Goal: Task Accomplishment & Management: Manage account settings

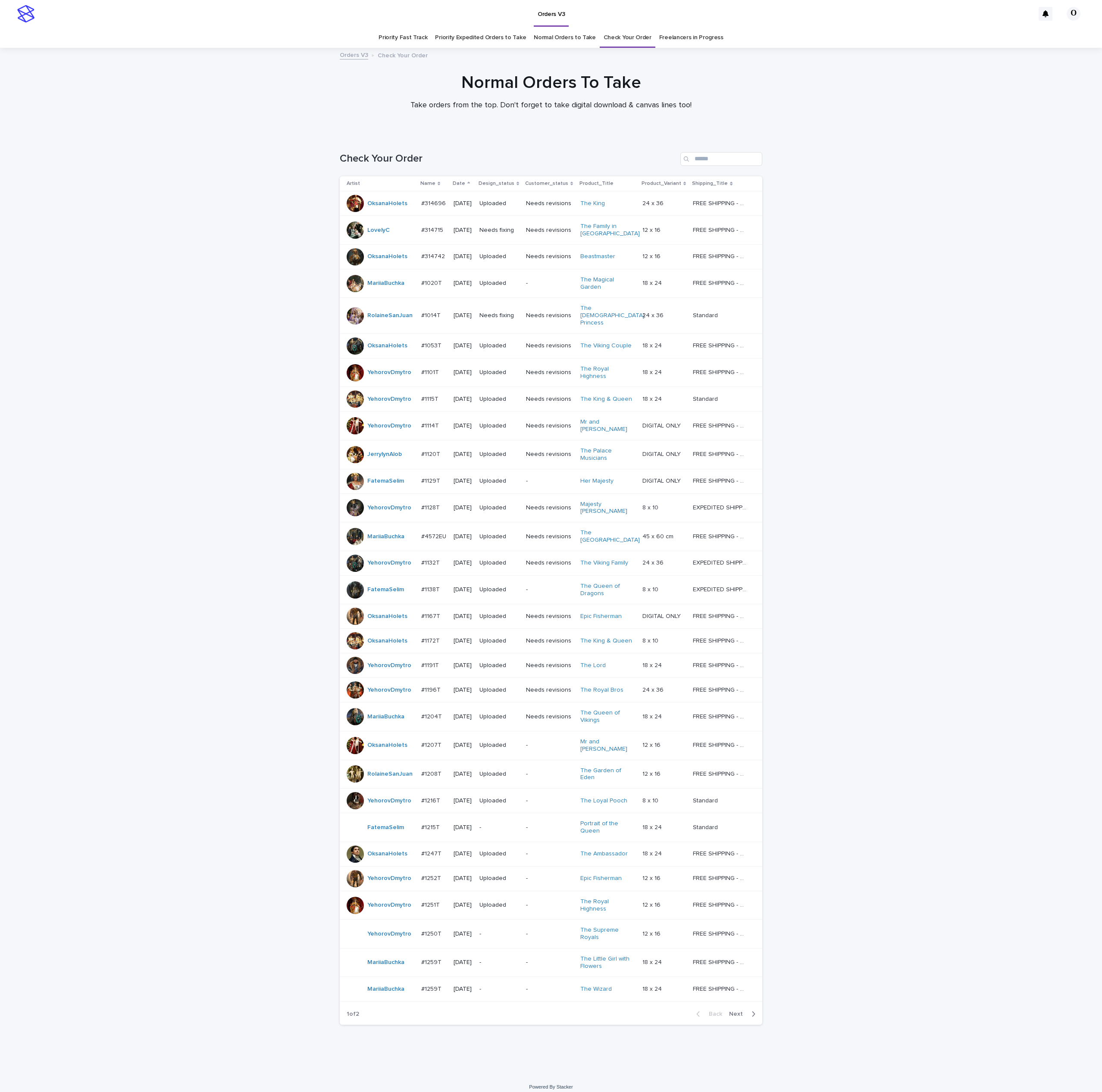
click at [743, 1011] on span "Next" at bounding box center [739, 1014] width 19 height 6
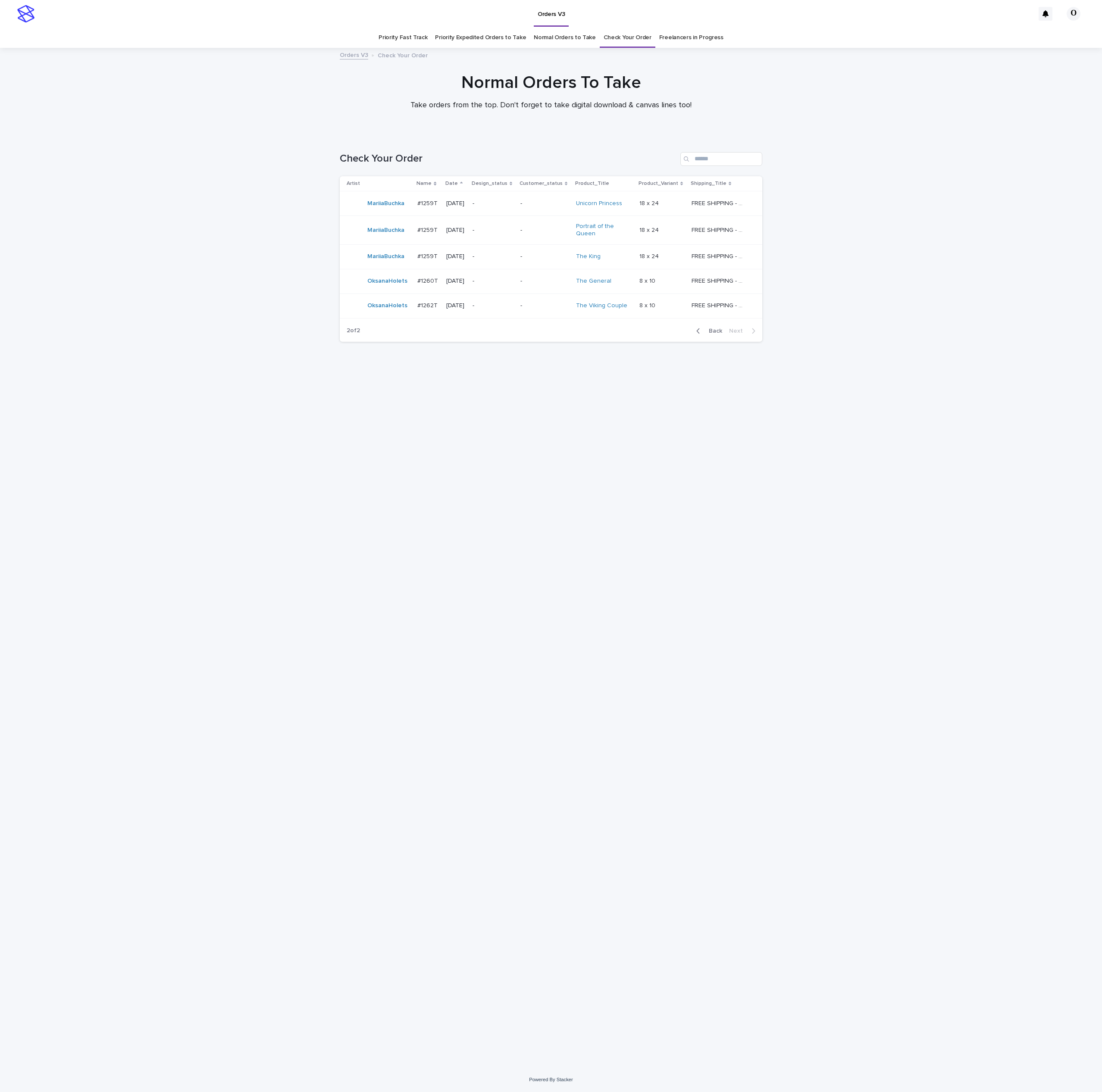
click at [426, 284] on p "#1260T" at bounding box center [429, 280] width 23 height 9
click at [425, 308] on p "#1262T" at bounding box center [428, 305] width 22 height 9
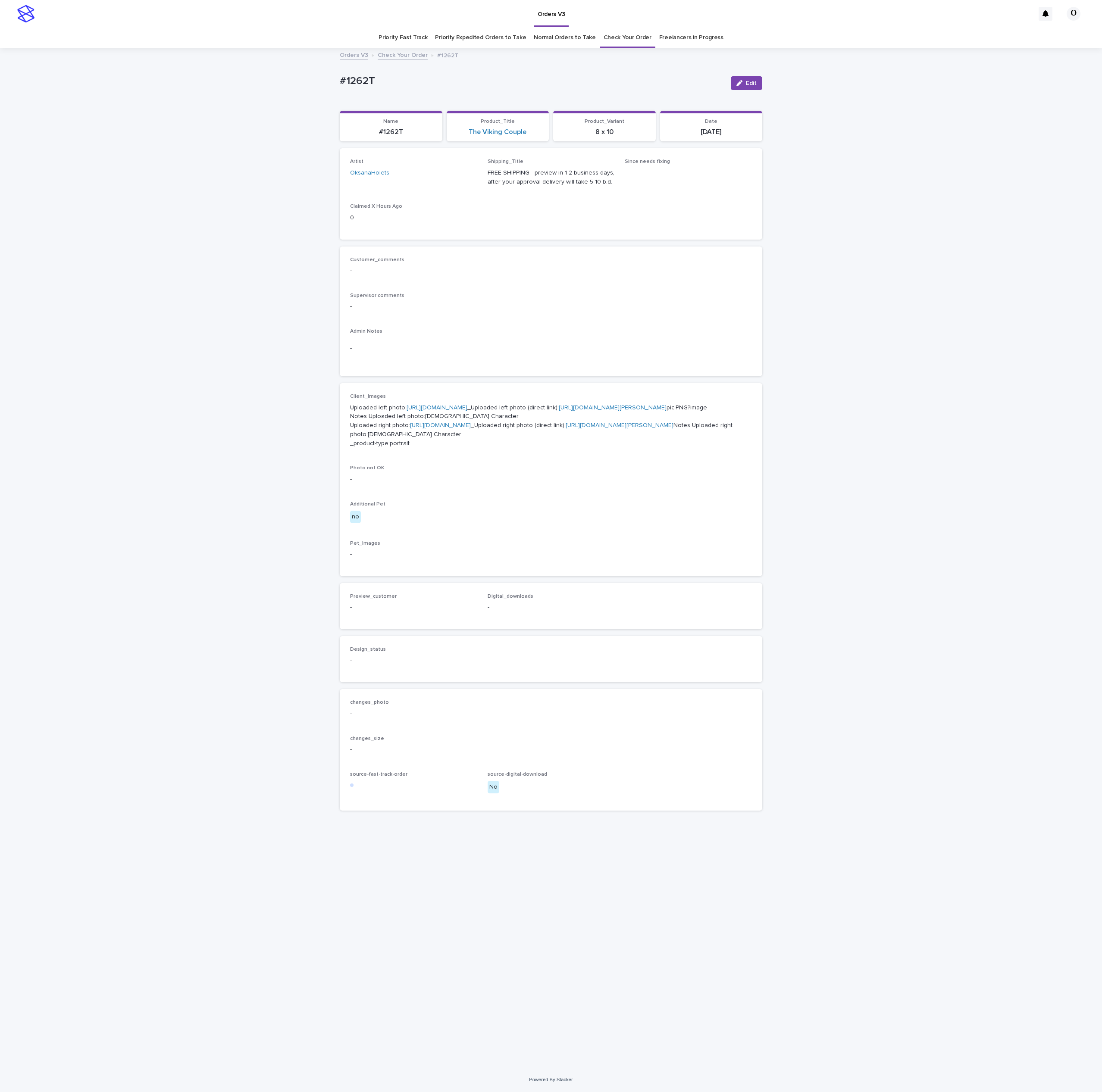
click at [431, 411] on link "[URL][DOMAIN_NAME]" at bounding box center [437, 408] width 61 height 6
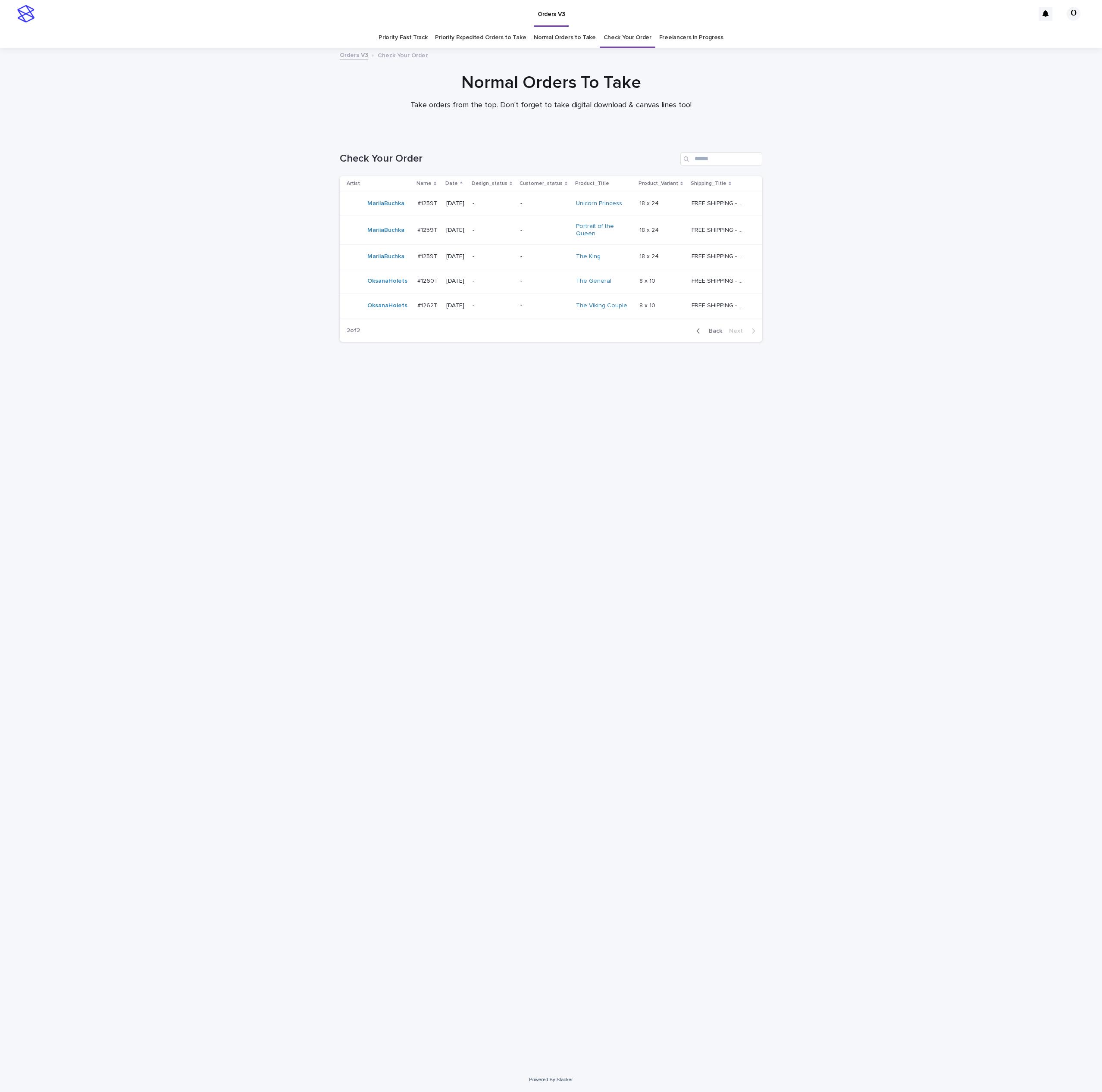
drag, startPoint x: 794, startPoint y: 469, endPoint x: 664, endPoint y: 343, distance: 181.0
click at [794, 468] on div "Loading... Saving… Loading... Saving… Check Your Order Artist Name Date Design_…" at bounding box center [551, 601] width 1102 height 933
click at [428, 280] on p "#1260T" at bounding box center [429, 280] width 23 height 9
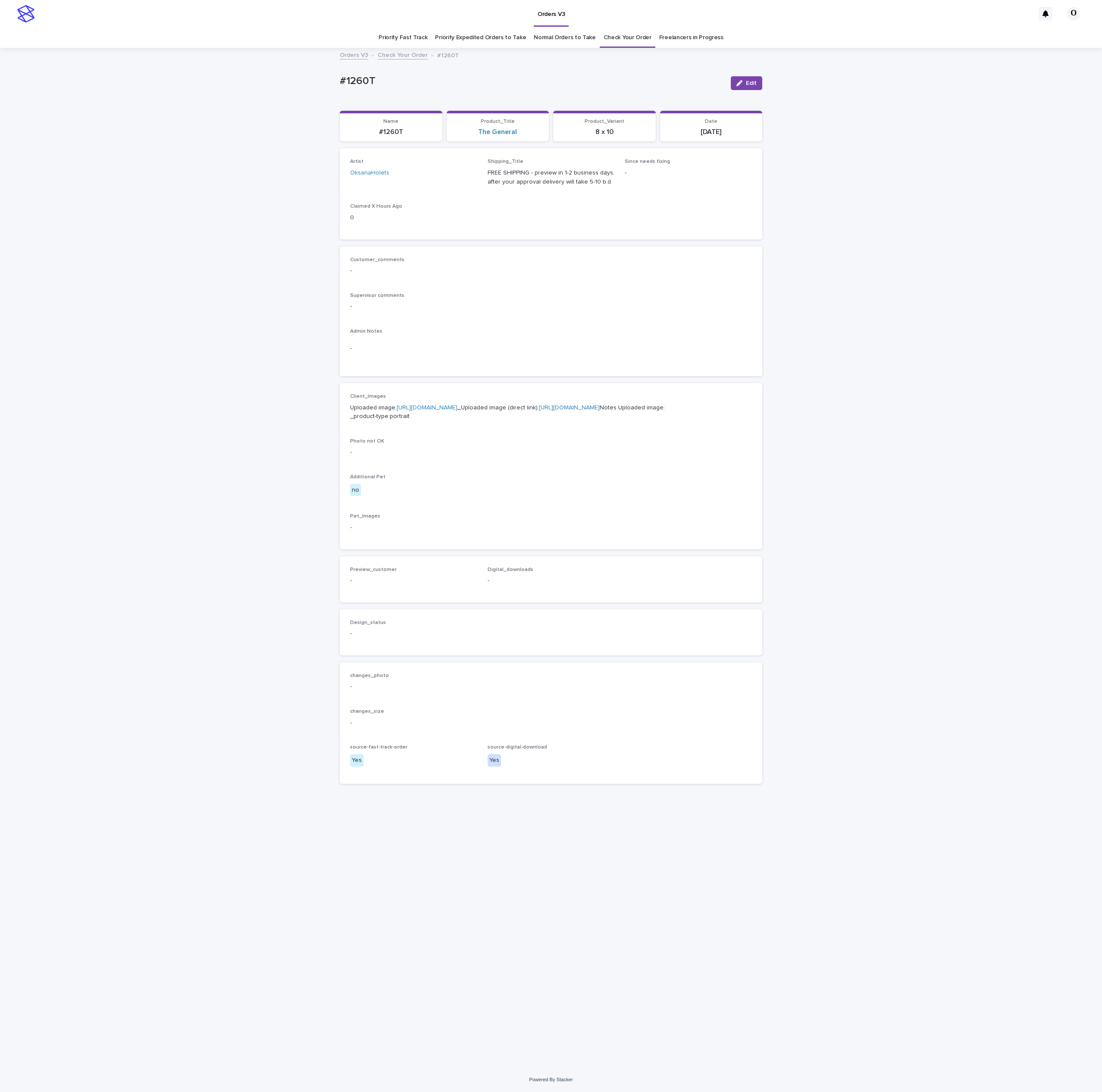
click at [420, 411] on link "[URL][DOMAIN_NAME]" at bounding box center [427, 408] width 61 height 6
click at [672, 41] on link "Freelancers in Progress" at bounding box center [691, 38] width 64 height 20
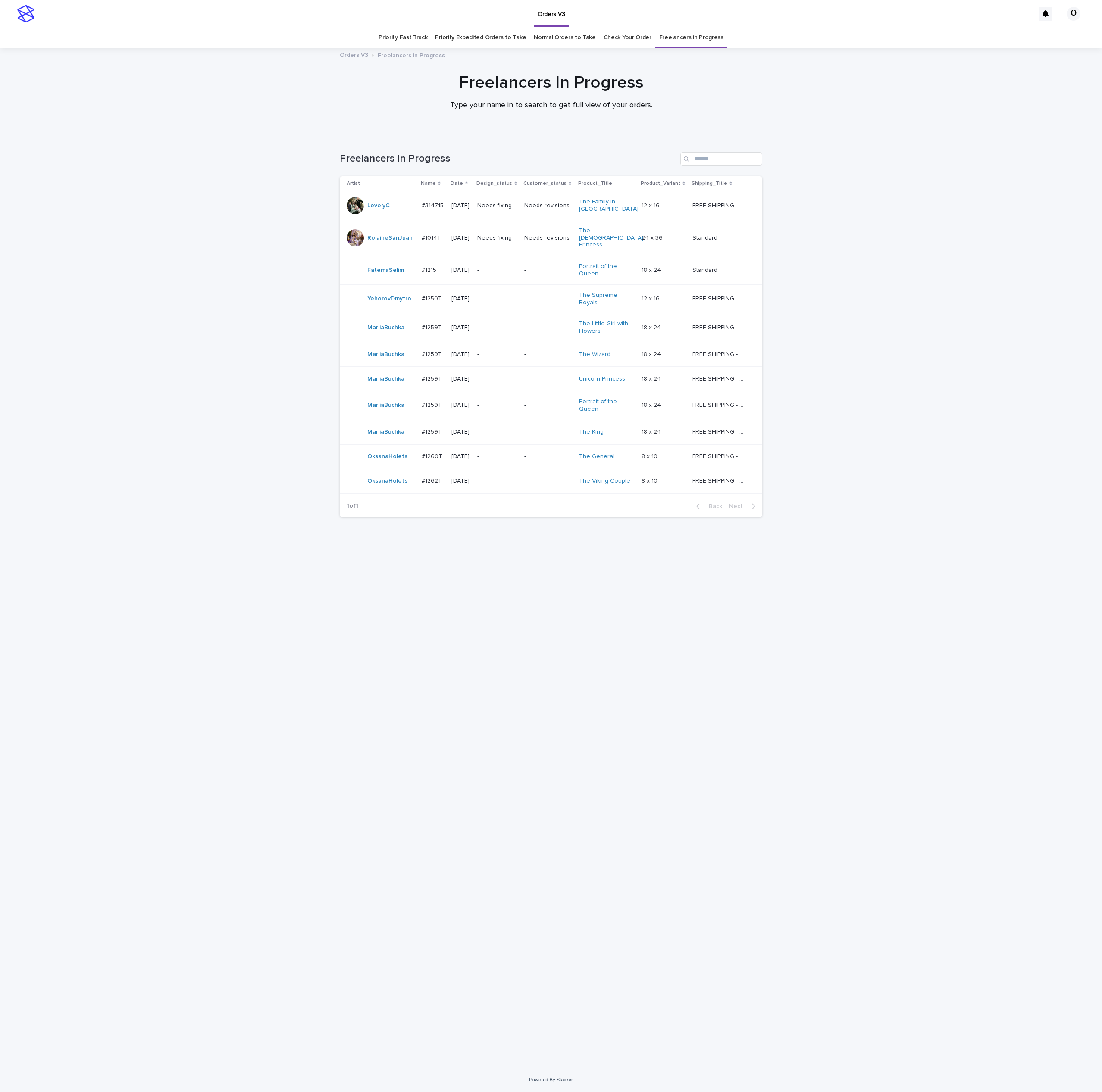
click at [626, 37] on link "Check Your Order" at bounding box center [628, 38] width 48 height 20
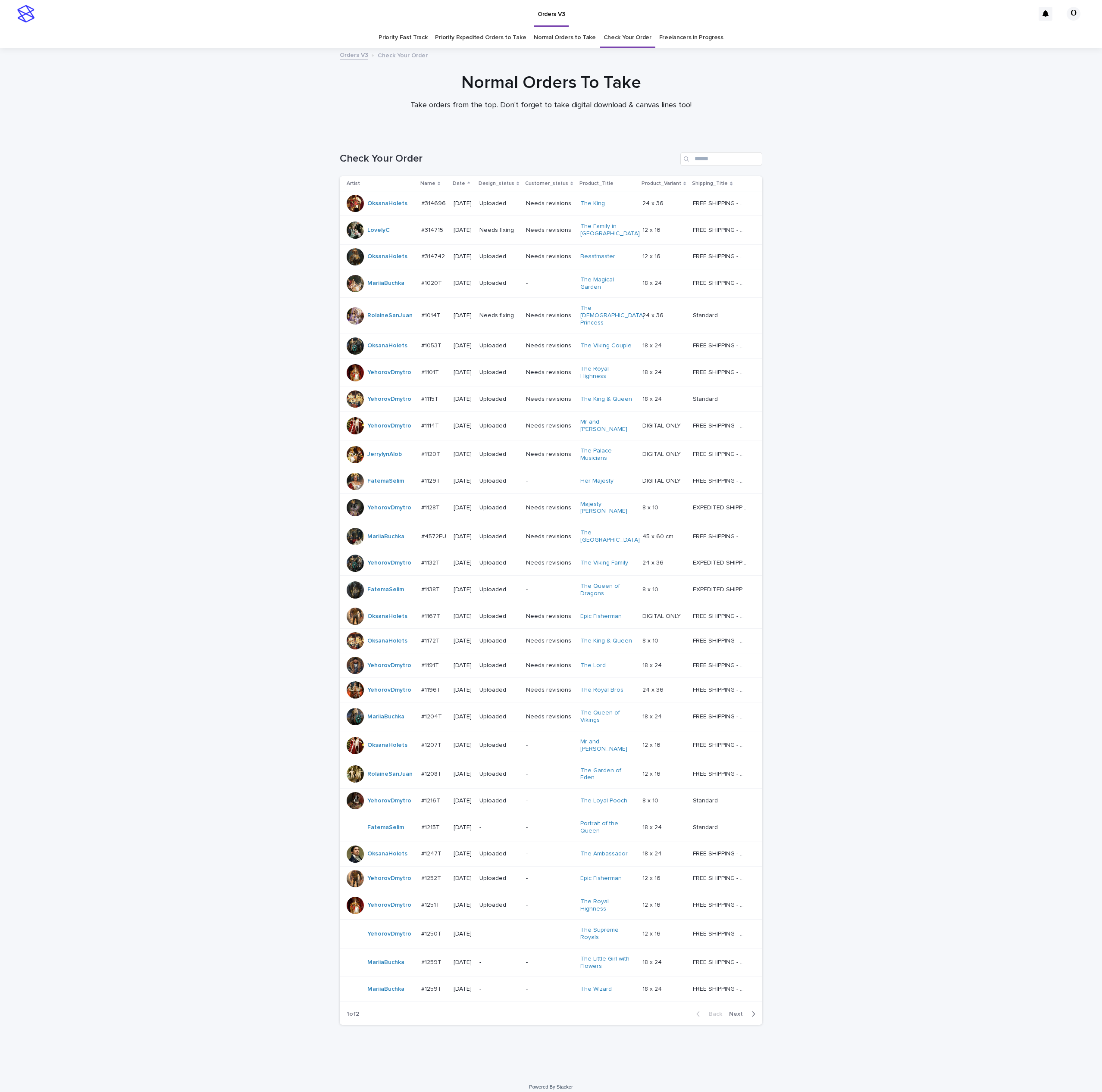
click at [548, 41] on link "Normal Orders to Take" at bounding box center [565, 38] width 62 height 20
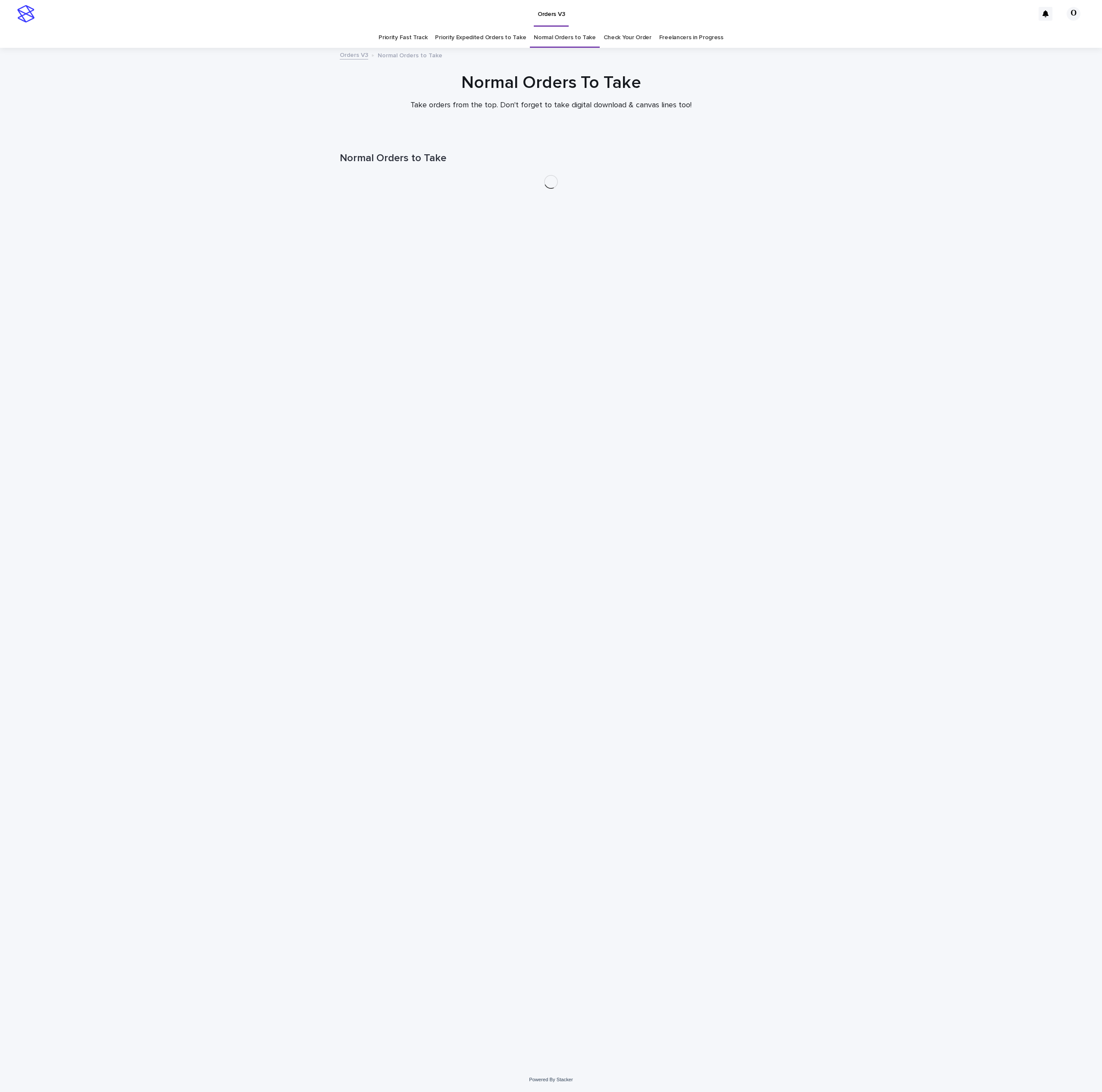
click at [622, 36] on link "Check Your Order" at bounding box center [628, 38] width 48 height 20
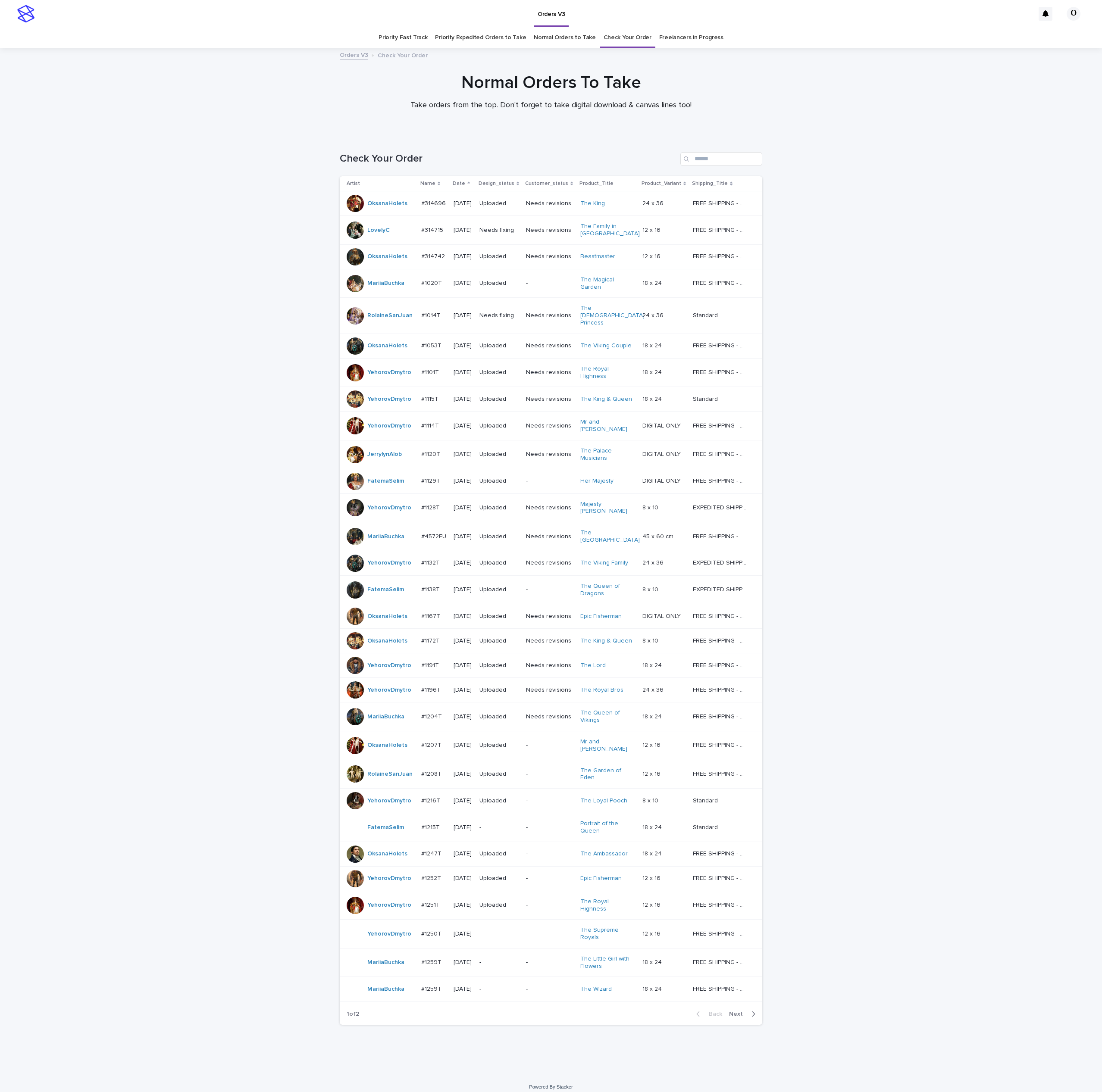
click at [745, 1011] on span "Next" at bounding box center [739, 1014] width 19 height 6
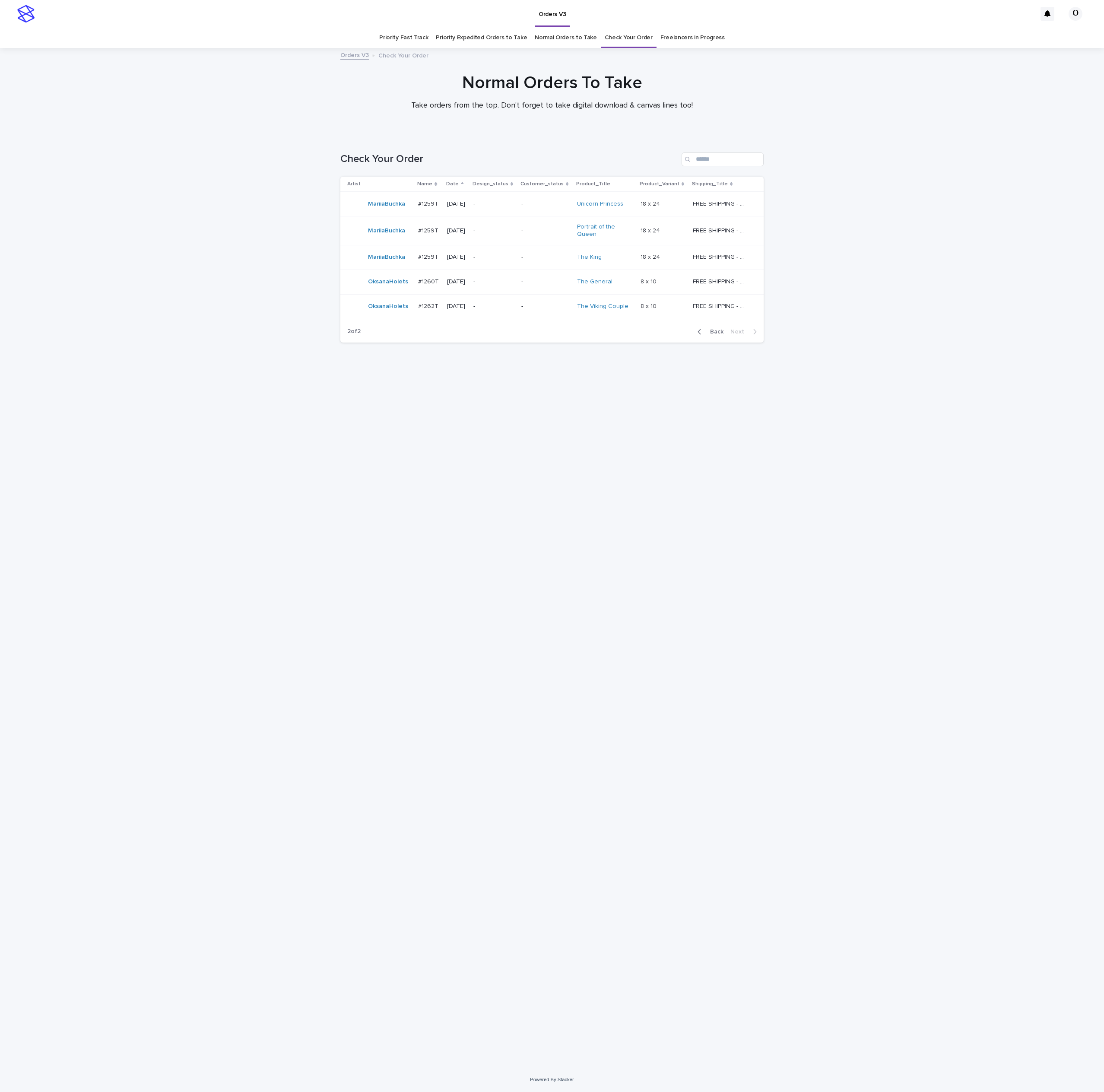
click at [657, 551] on div "Loading... Saving… Loading... Saving… Check Your Order Artist Name Date Design_…" at bounding box center [552, 591] width 432 height 911
click at [435, 280] on p "#1260T" at bounding box center [430, 281] width 23 height 9
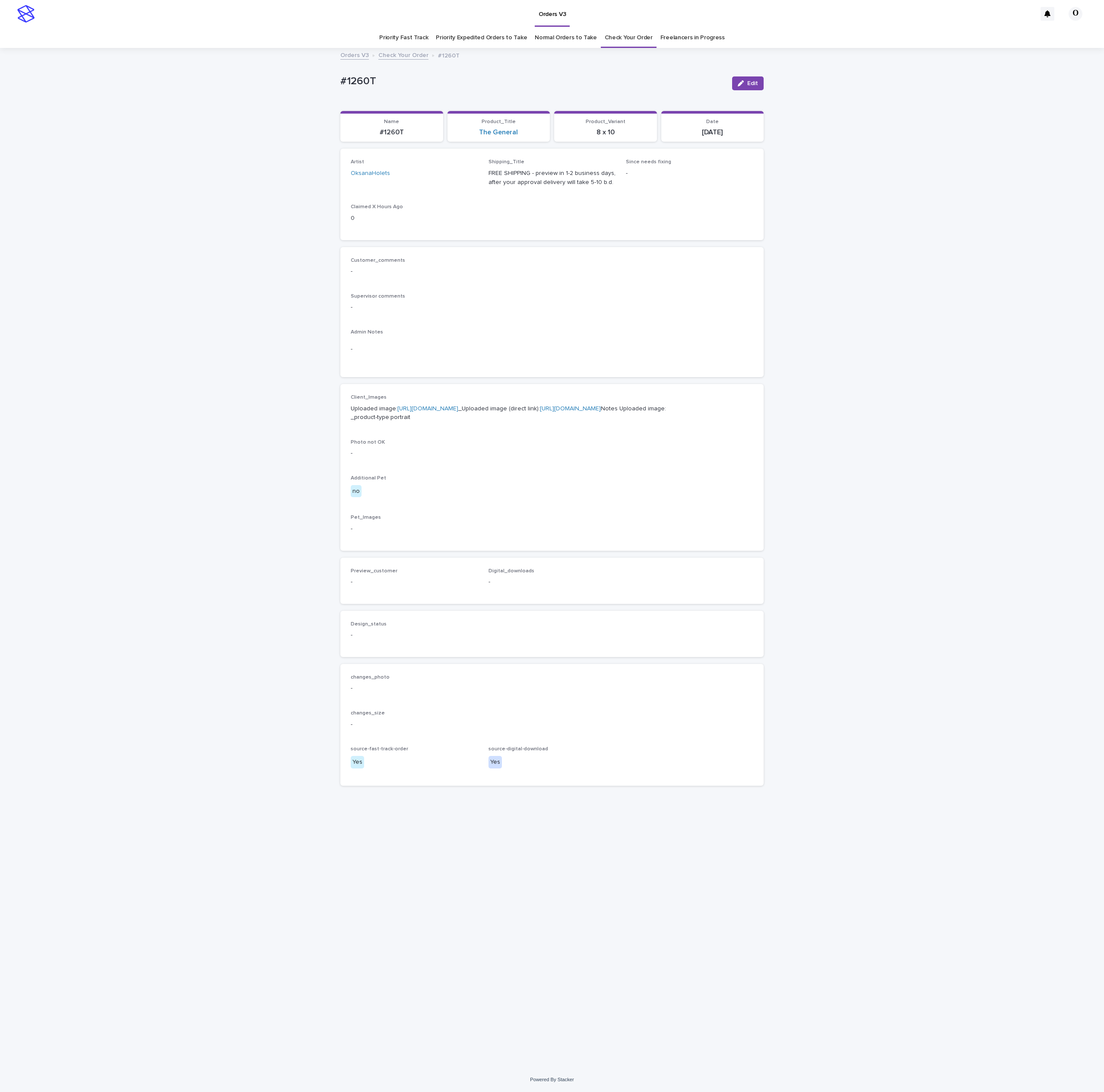
click at [415, 412] on link "[URL][DOMAIN_NAME]" at bounding box center [428, 409] width 61 height 6
click at [959, 117] on div "Loading... Saving… Loading... Saving… #1260T Edit #1260T Edit Sorry, there was …" at bounding box center [552, 558] width 1104 height 1019
click at [419, 414] on p "Uploaded image: https://cdn.shopify.com-uploadkit.app/s/files/1/0033/4807/0511/…" at bounding box center [552, 414] width 403 height 18
click at [410, 412] on link "[URL][DOMAIN_NAME]" at bounding box center [428, 409] width 61 height 6
drag, startPoint x: 394, startPoint y: 82, endPoint x: 329, endPoint y: 80, distance: 65.0
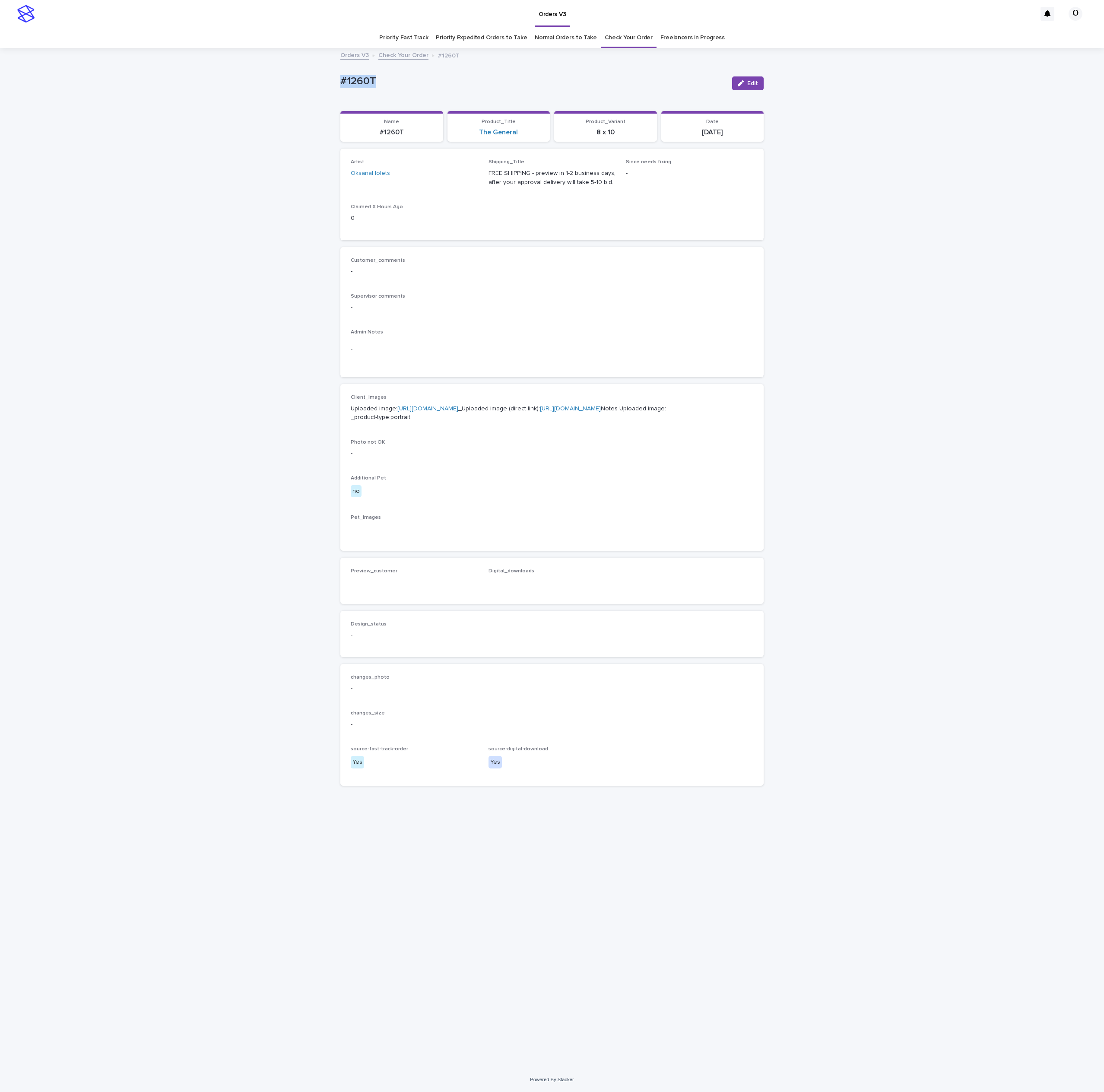
click at [327, 80] on div "Loading... Saving… Loading... Saving… #1260T Edit #1260T Edit Sorry, there was …" at bounding box center [552, 558] width 1104 height 1019
drag, startPoint x: 364, startPoint y: 74, endPoint x: 368, endPoint y: 74, distance: 4.0
copy p "#1260T"
click at [751, 80] on span "Edit" at bounding box center [752, 83] width 11 height 6
click at [367, 600] on button "Add" at bounding box center [371, 593] width 41 height 14
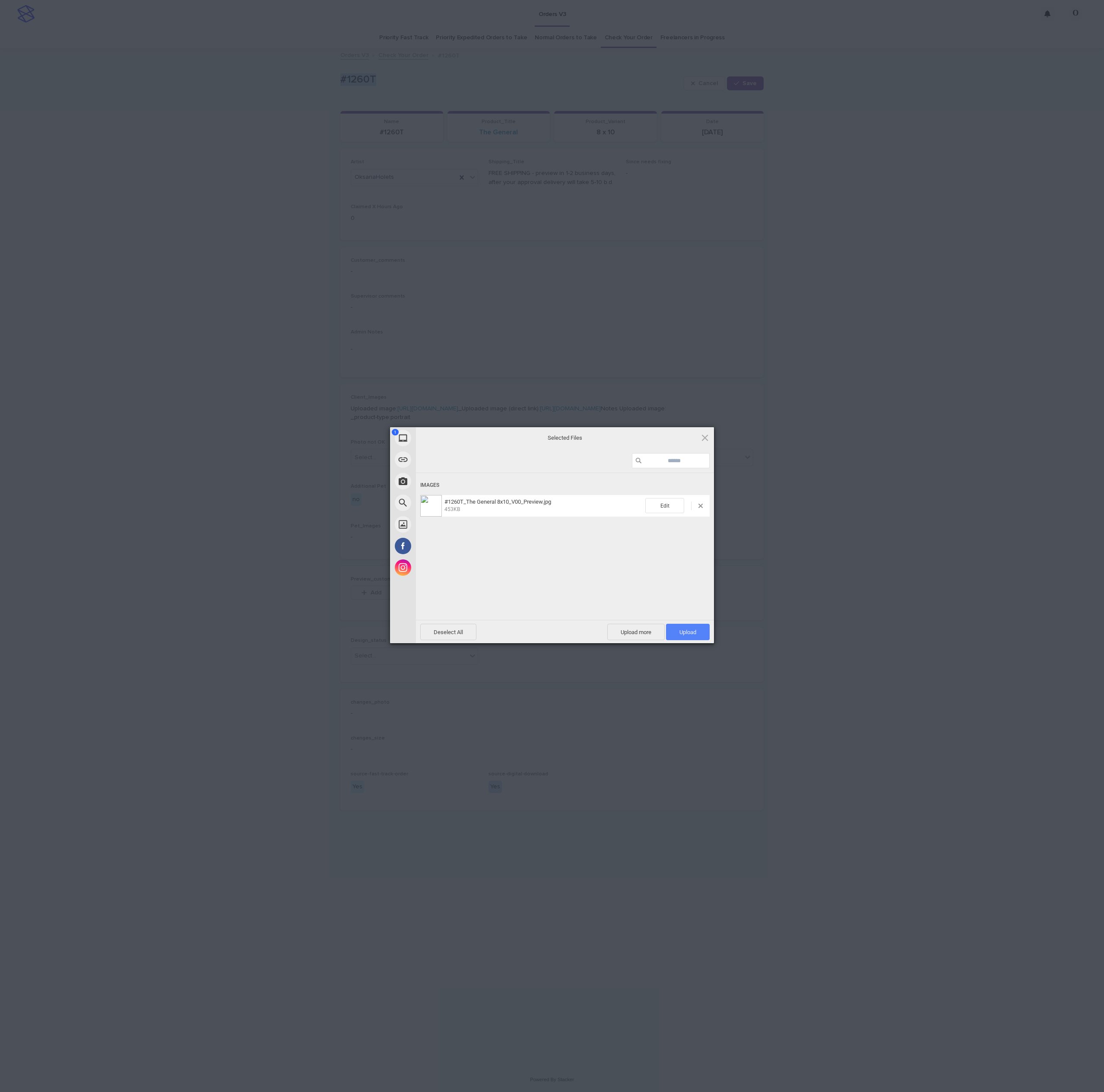
click at [682, 627] on span "Upload 1" at bounding box center [688, 632] width 43 height 17
drag, startPoint x: 769, startPoint y: 554, endPoint x: 752, endPoint y: 562, distance: 18.8
click at [765, 556] on div "My Device Link (URL) Take Photo Web Search Unsplash Facebook Instagram Uploaded…" at bounding box center [552, 546] width 1104 height 1092
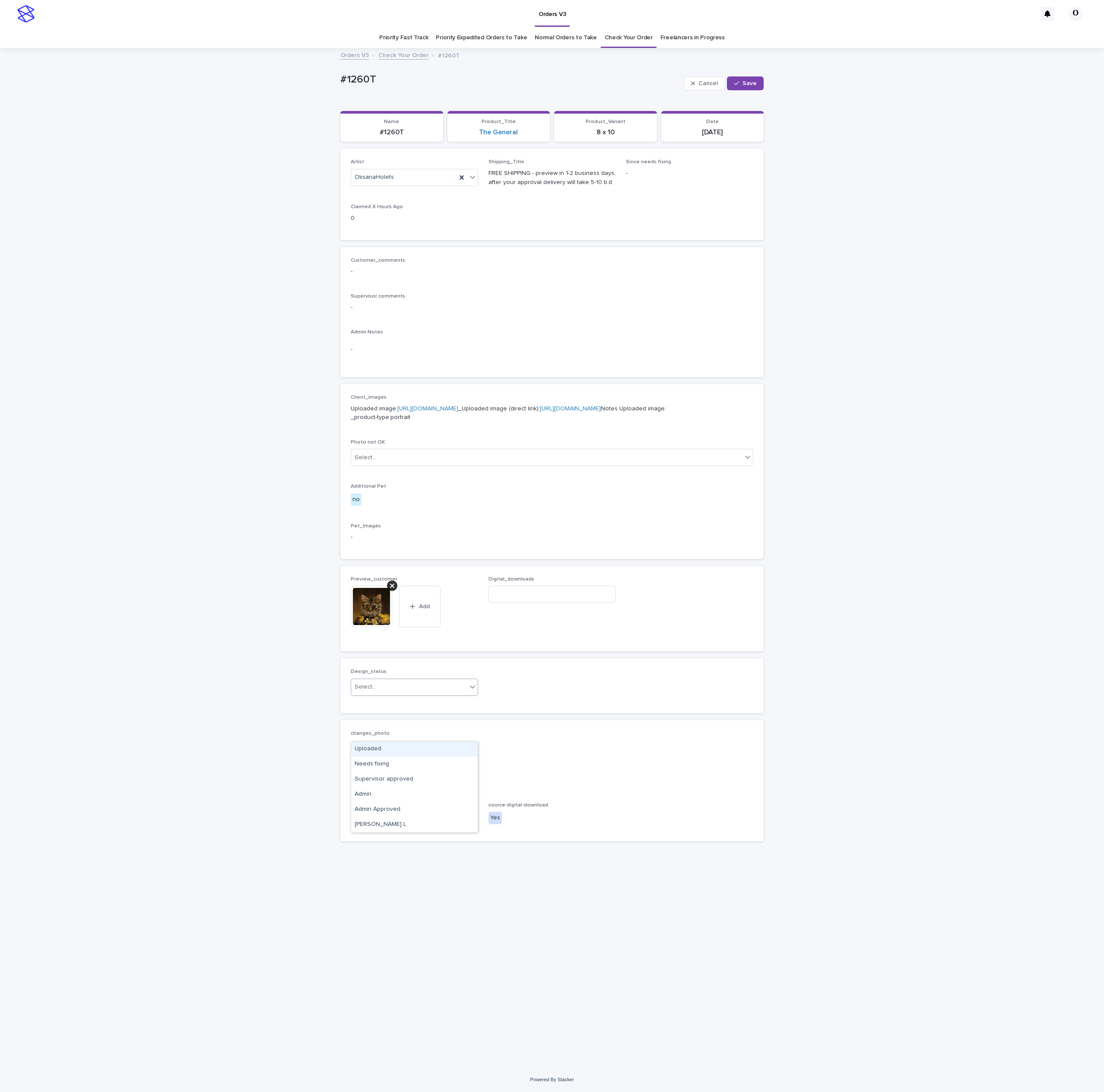
click at [379, 694] on div "Select..." at bounding box center [409, 687] width 116 height 14
click at [374, 751] on div "Uploaded" at bounding box center [414, 749] width 127 height 15
drag, startPoint x: 754, startPoint y: 91, endPoint x: 740, endPoint y: 94, distance: 14.3
click at [753, 91] on div "Cancel Save" at bounding box center [724, 83] width 80 height 34
click at [741, 77] on button "Save" at bounding box center [745, 83] width 37 height 14
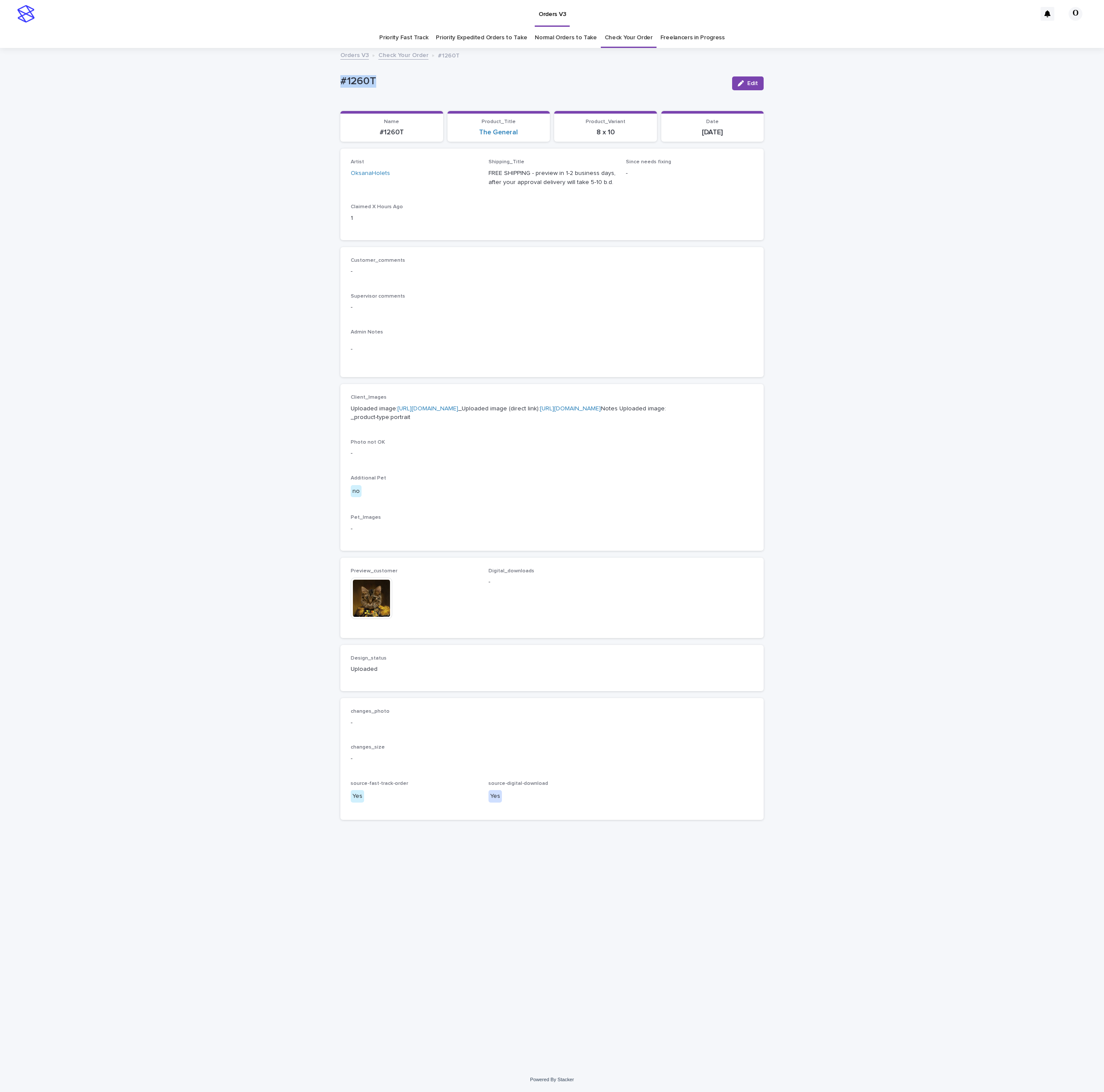
drag, startPoint x: 436, startPoint y: 90, endPoint x: 322, endPoint y: 77, distance: 114.7
click at [322, 77] on div "Loading... Saving… Loading... Saving… #1260T Edit #1260T Edit Sorry, there was …" at bounding box center [552, 558] width 1104 height 1019
copy p "#1260T"
click at [743, 88] on button "Edit" at bounding box center [748, 83] width 32 height 14
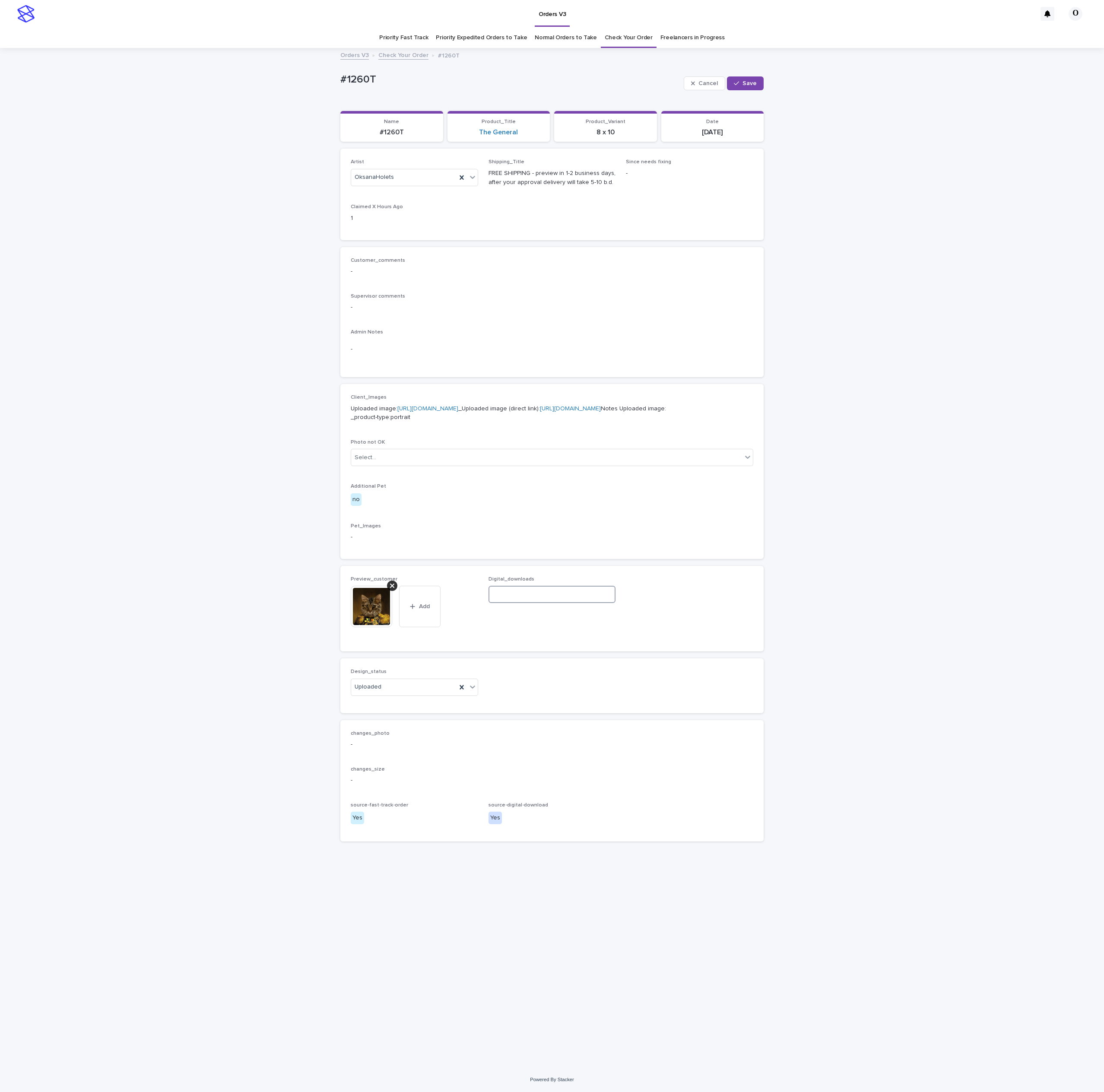
click at [560, 603] on input at bounding box center [552, 594] width 127 height 17
paste input "**********"
type input "**********"
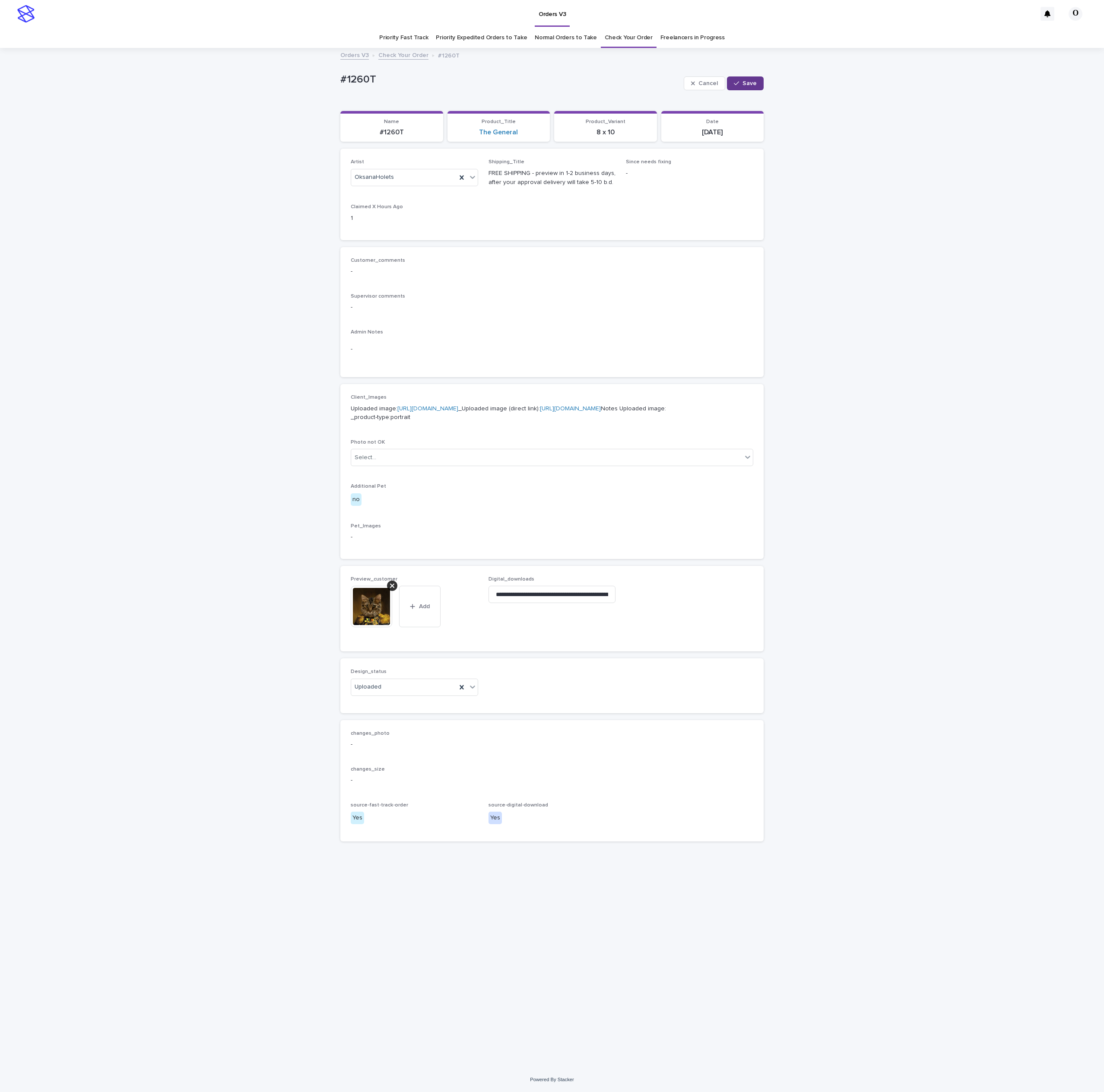
click at [743, 83] on span "Save" at bounding box center [750, 83] width 14 height 6
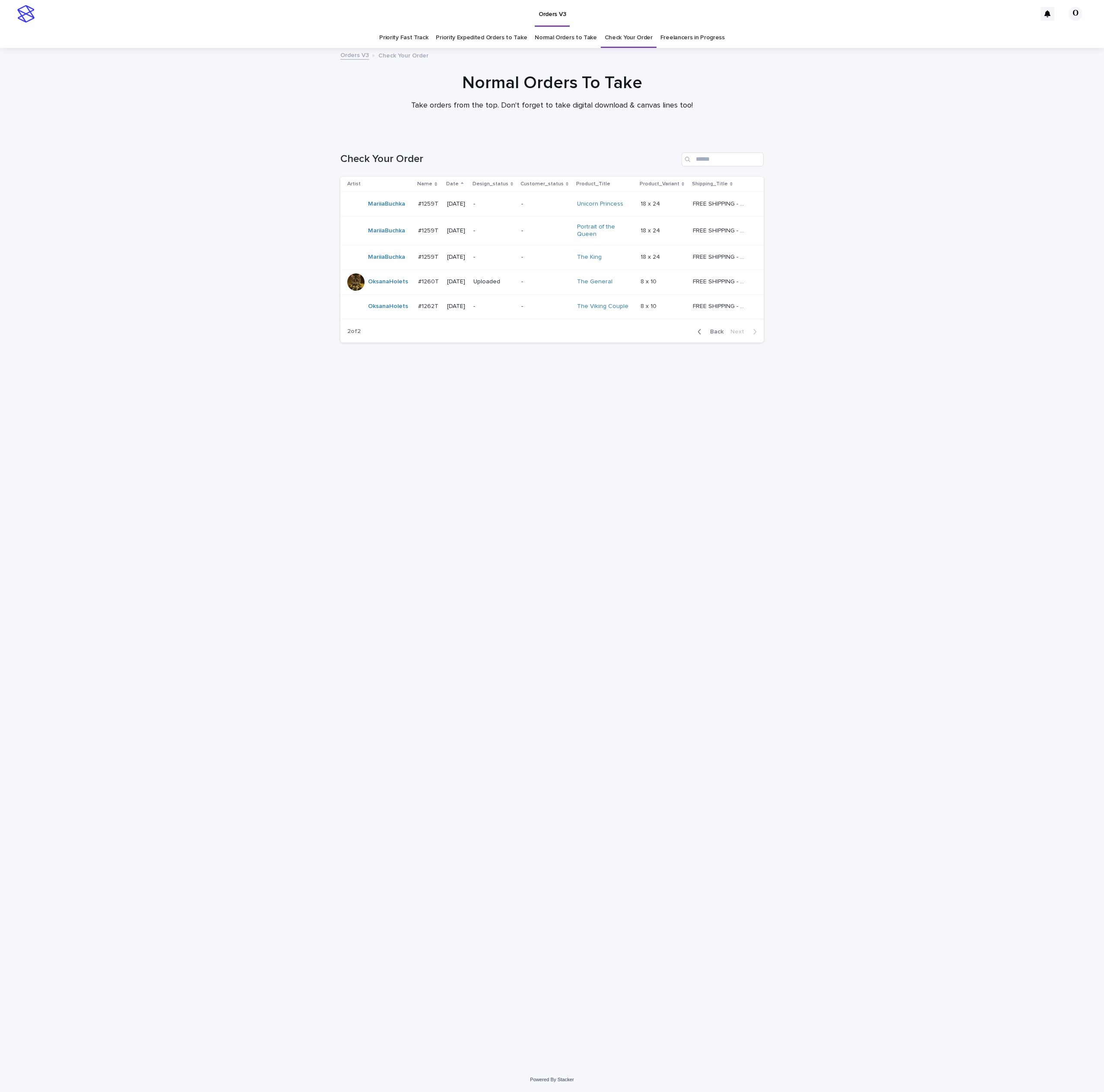
click at [437, 304] on p "#1262T" at bounding box center [429, 305] width 22 height 9
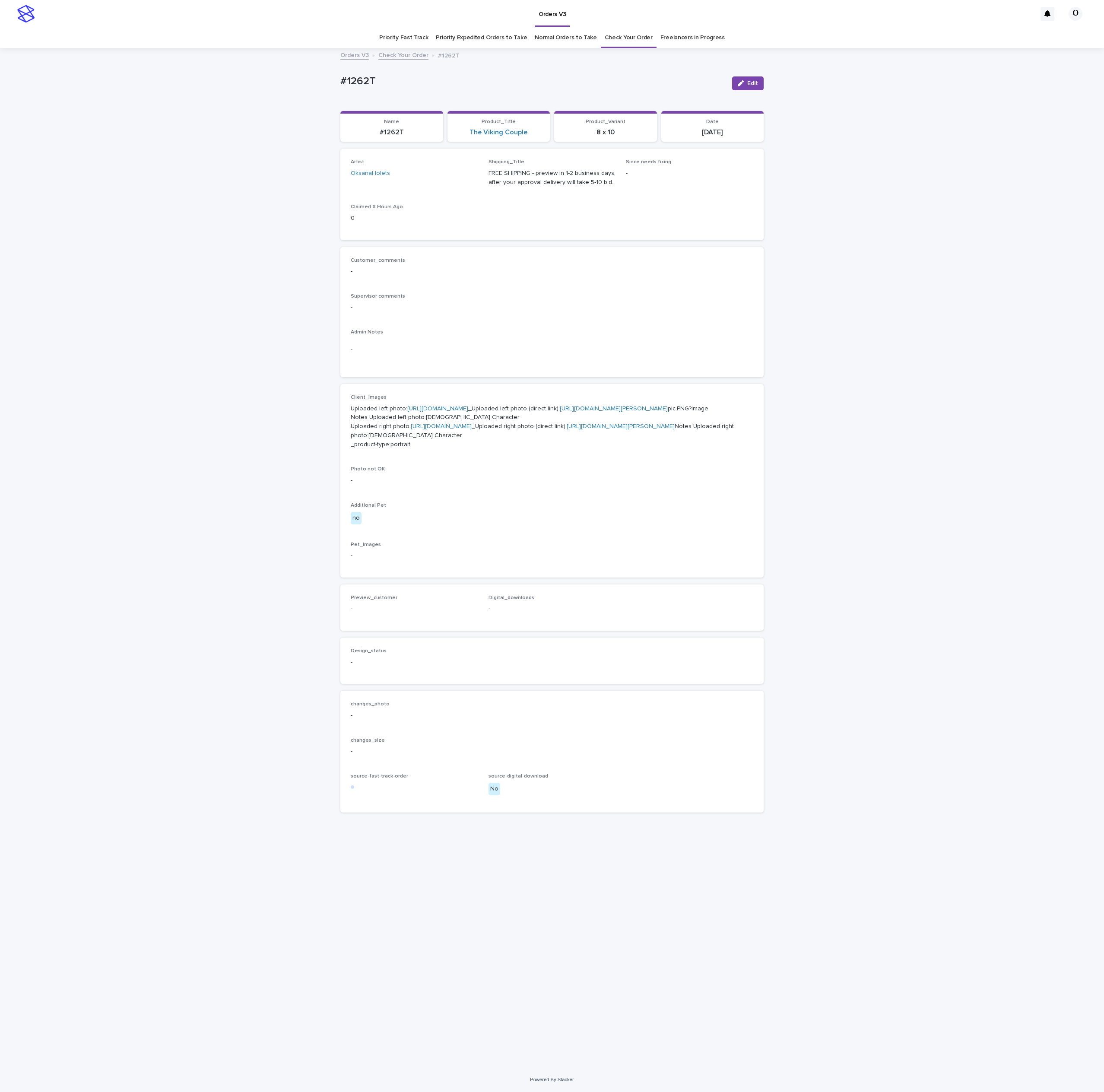
click at [410, 412] on link "[URL][DOMAIN_NAME]" at bounding box center [438, 409] width 61 height 6
click at [425, 296] on p "Supervisor comments" at bounding box center [552, 296] width 403 height 6
click at [422, 429] on link "[URL][DOMAIN_NAME]" at bounding box center [441, 426] width 61 height 6
click at [437, 324] on div "Customer_comments - Supervisor comments - Admin Notes -" at bounding box center [552, 312] width 403 height 110
click at [407, 412] on link "[URL][DOMAIN_NAME]" at bounding box center [438, 409] width 61 height 6
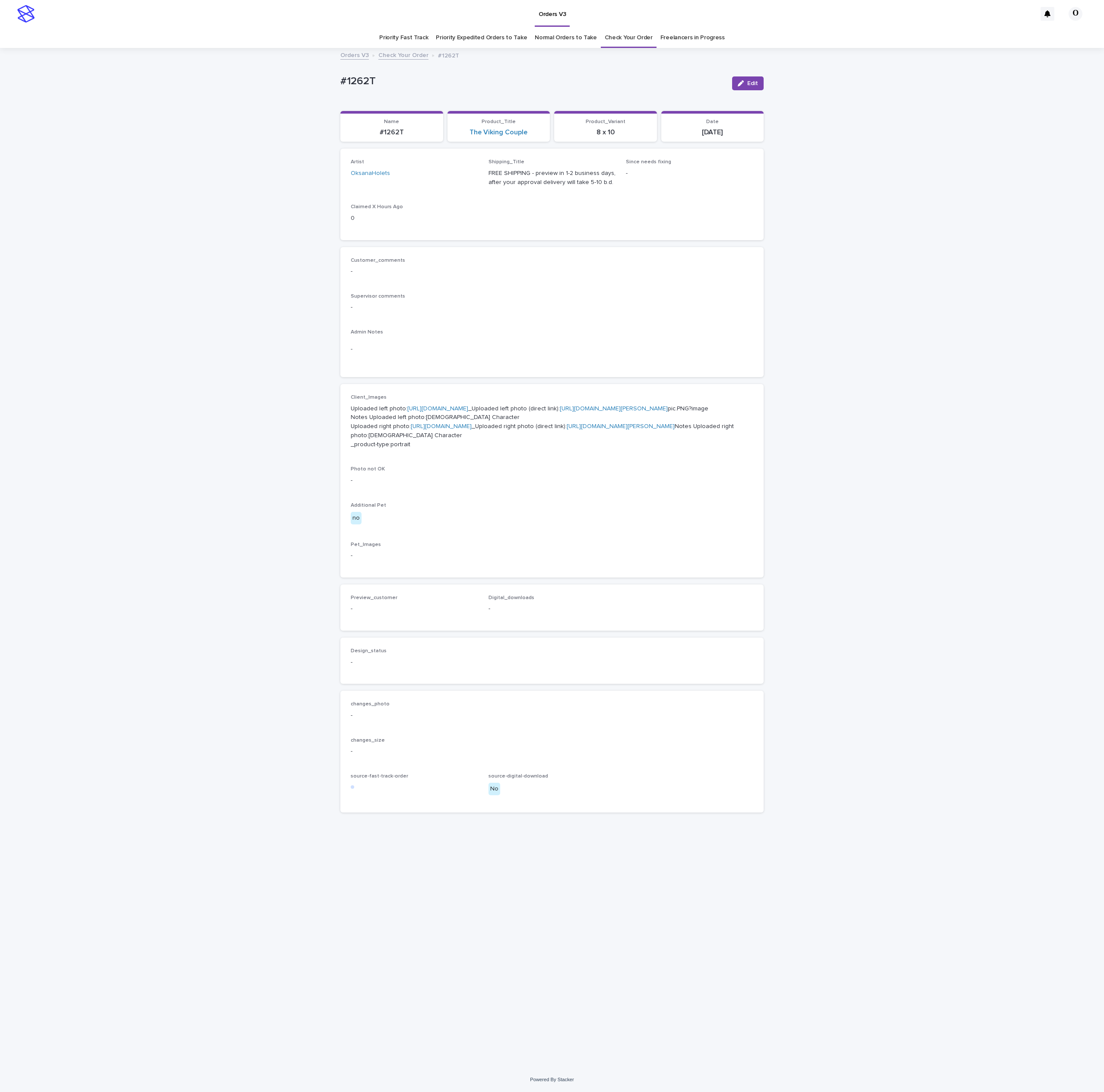
click at [411, 429] on link "[URL][DOMAIN_NAME]" at bounding box center [441, 426] width 61 height 6
drag, startPoint x: 881, startPoint y: 317, endPoint x: 811, endPoint y: 244, distance: 101.1
click at [881, 317] on div "Loading... Saving… Loading... Saving… #1262T Edit #1262T Edit Sorry, there was …" at bounding box center [552, 558] width 1104 height 1019
click at [692, 39] on link "Freelancers in Progress" at bounding box center [693, 38] width 64 height 20
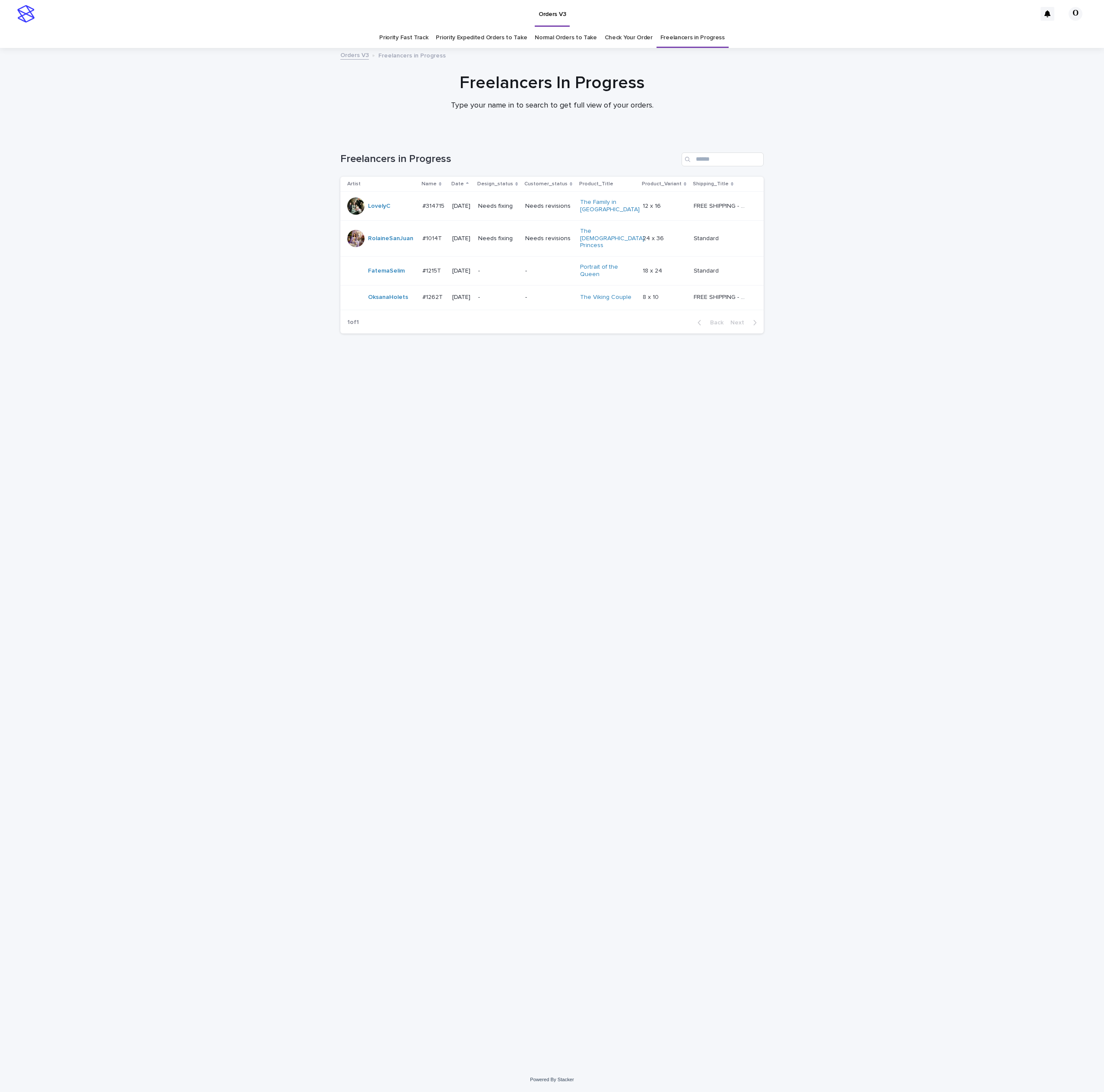
click at [432, 292] on p "#1262T" at bounding box center [433, 296] width 22 height 9
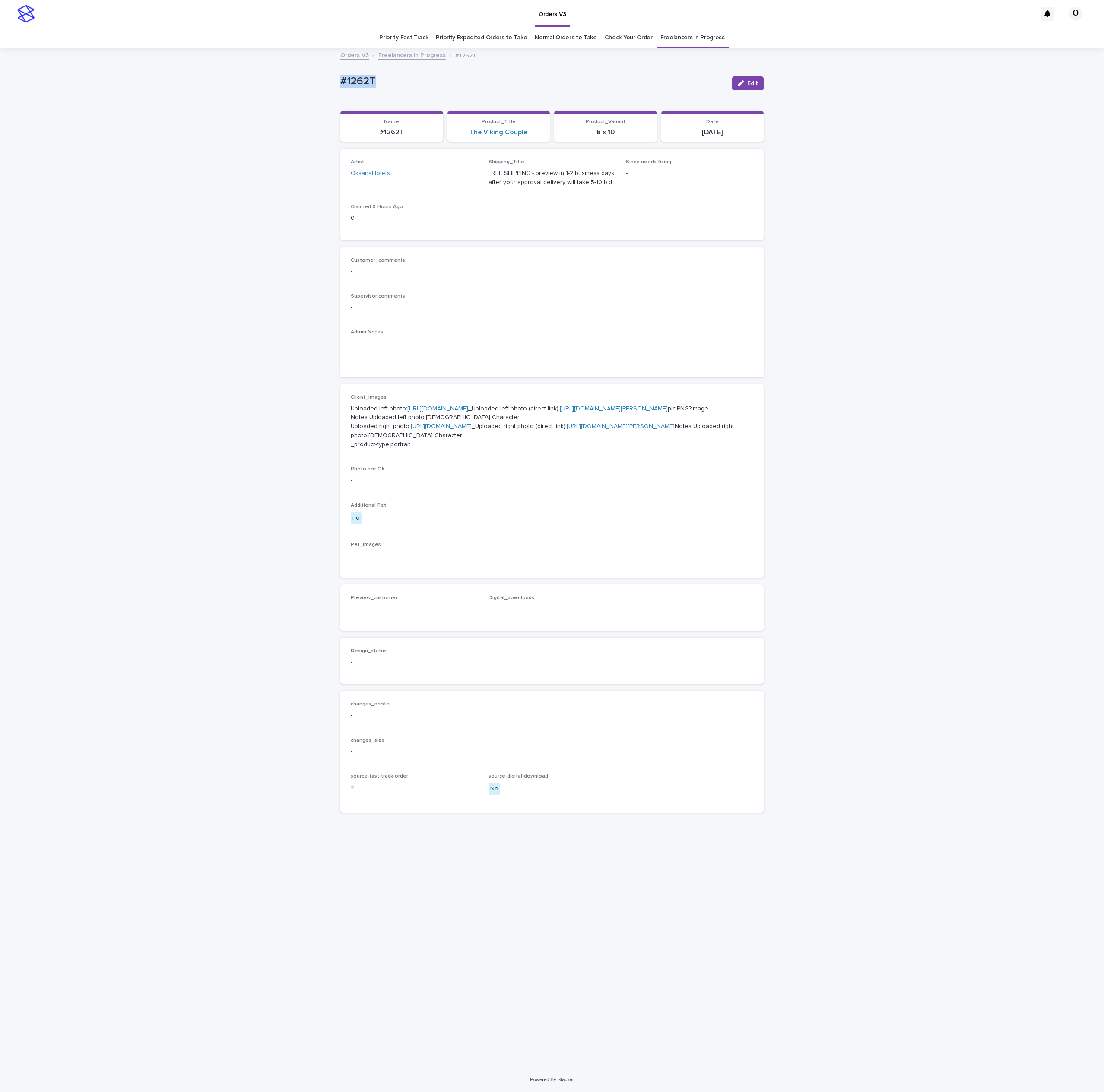
drag, startPoint x: 379, startPoint y: 86, endPoint x: 325, endPoint y: 86, distance: 54.0
click at [320, 85] on div "Loading... Saving… Loading... Saving… #1262T Edit #1262T Edit Sorry, there was …" at bounding box center [552, 558] width 1104 height 1019
copy p "#1262T"
drag, startPoint x: 612, startPoint y: 321, endPoint x: 619, endPoint y: 309, distance: 13.9
click at [615, 318] on div "Customer_comments - Supervisor comments - Admin Notes -" at bounding box center [552, 312] width 403 height 110
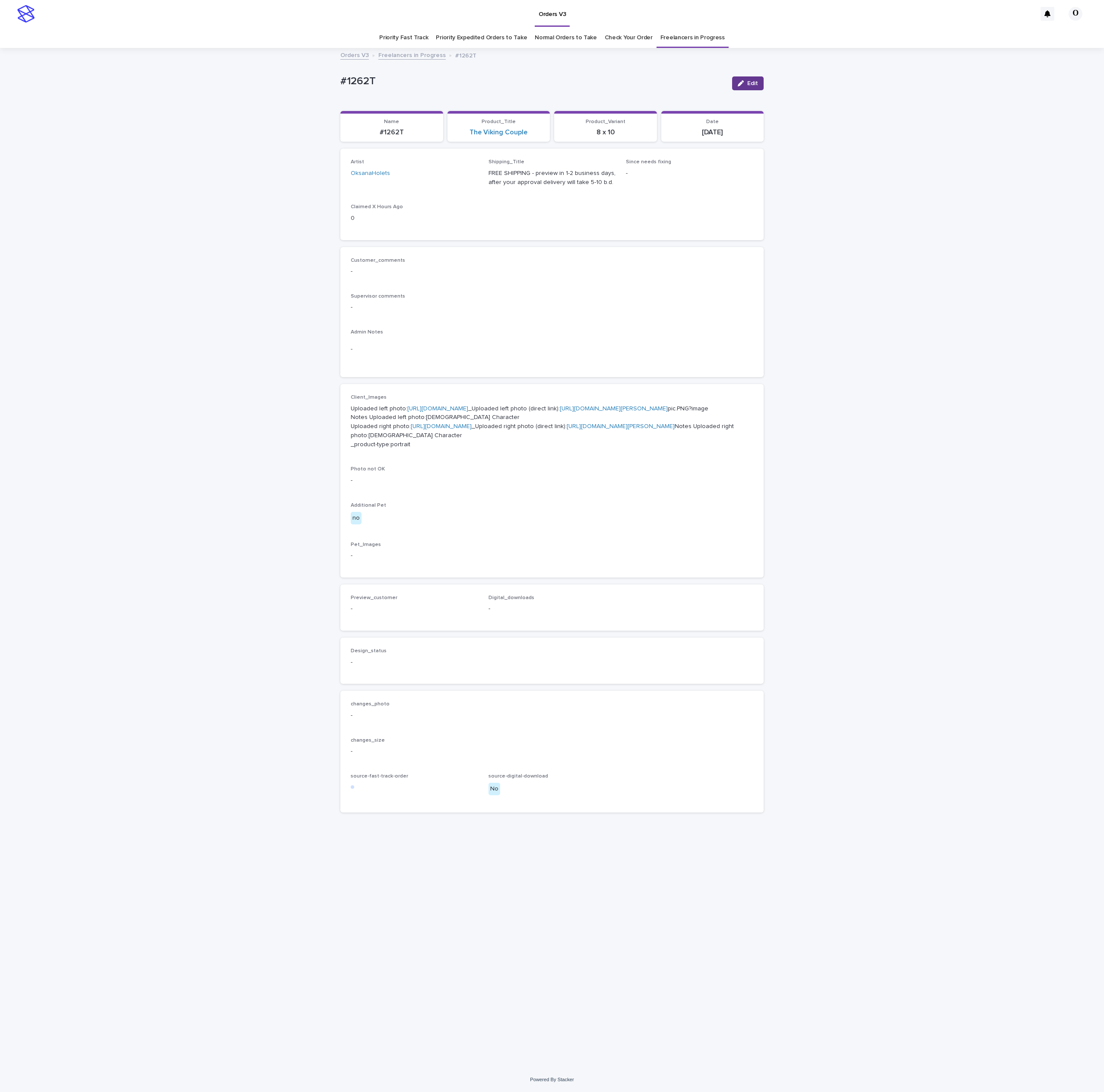
click at [748, 87] on button "Edit" at bounding box center [748, 83] width 32 height 14
drag, startPoint x: 398, startPoint y: 691, endPoint x: 382, endPoint y: 687, distance: 16.5
click at [396, 630] on div "This file cannot be opened Download File Add" at bounding box center [414, 622] width 127 height 17
click at [375, 627] on button "Add" at bounding box center [371, 620] width 41 height 14
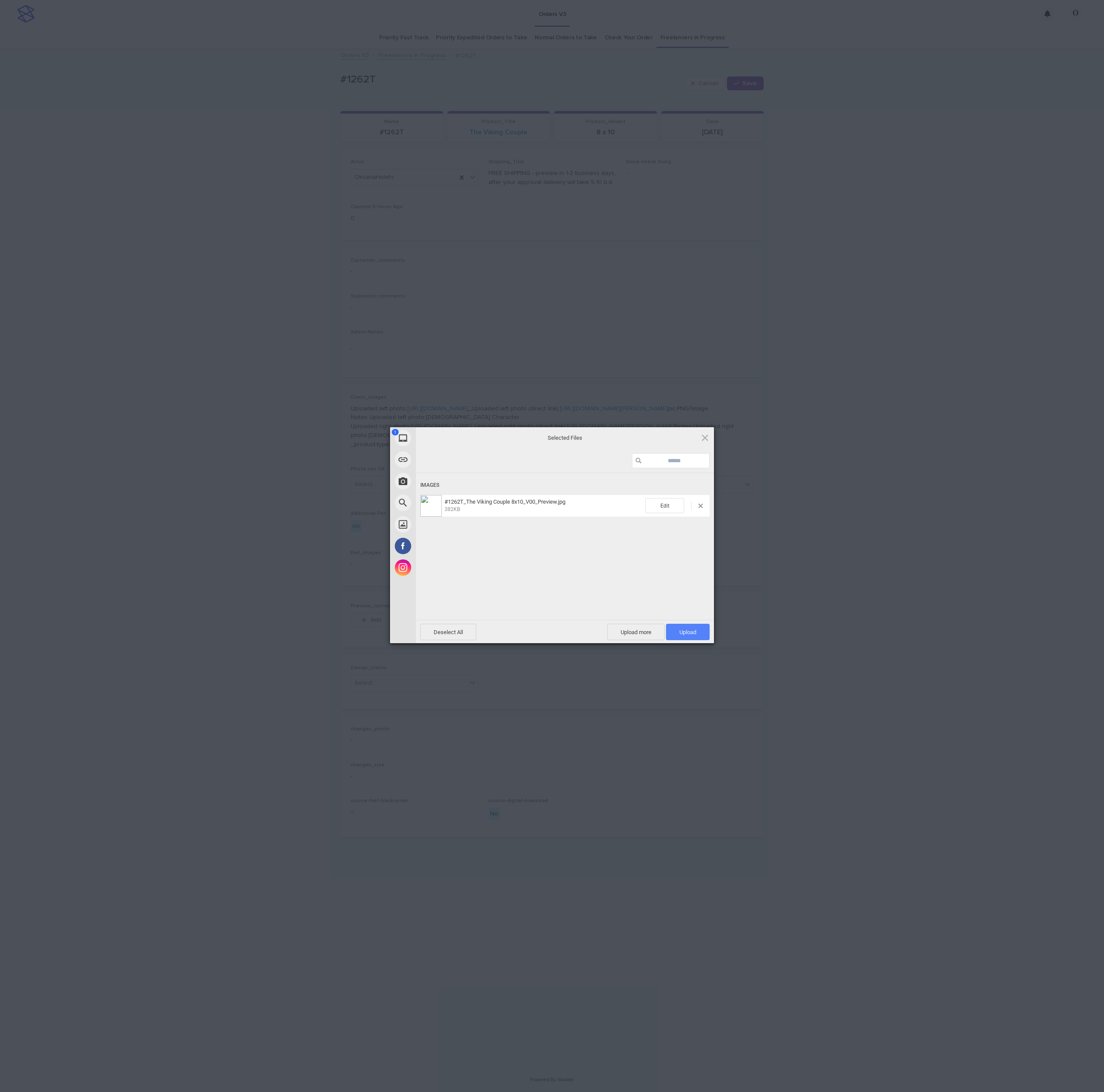
click at [688, 625] on span "Upload 1" at bounding box center [688, 632] width 43 height 17
click at [899, 473] on div "My Device Link (URL) Take Photo Web Search Unsplash Facebook Instagram Uploaded…" at bounding box center [552, 546] width 1104 height 1092
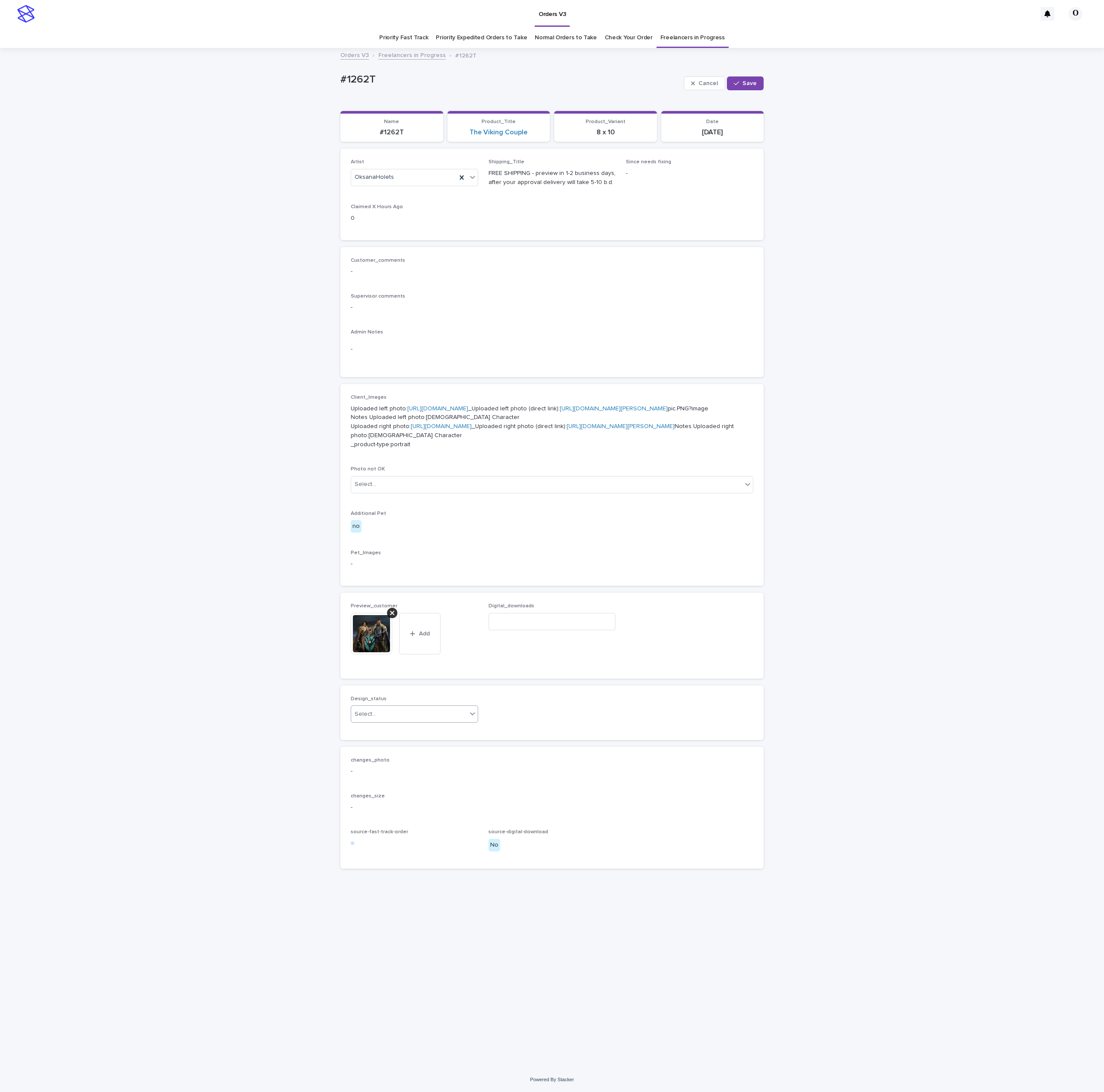
click at [384, 721] on div "Select..." at bounding box center [409, 714] width 116 height 14
click at [377, 801] on div "Uploaded" at bounding box center [414, 803] width 127 height 15
click at [750, 86] on span "Save" at bounding box center [750, 83] width 14 height 6
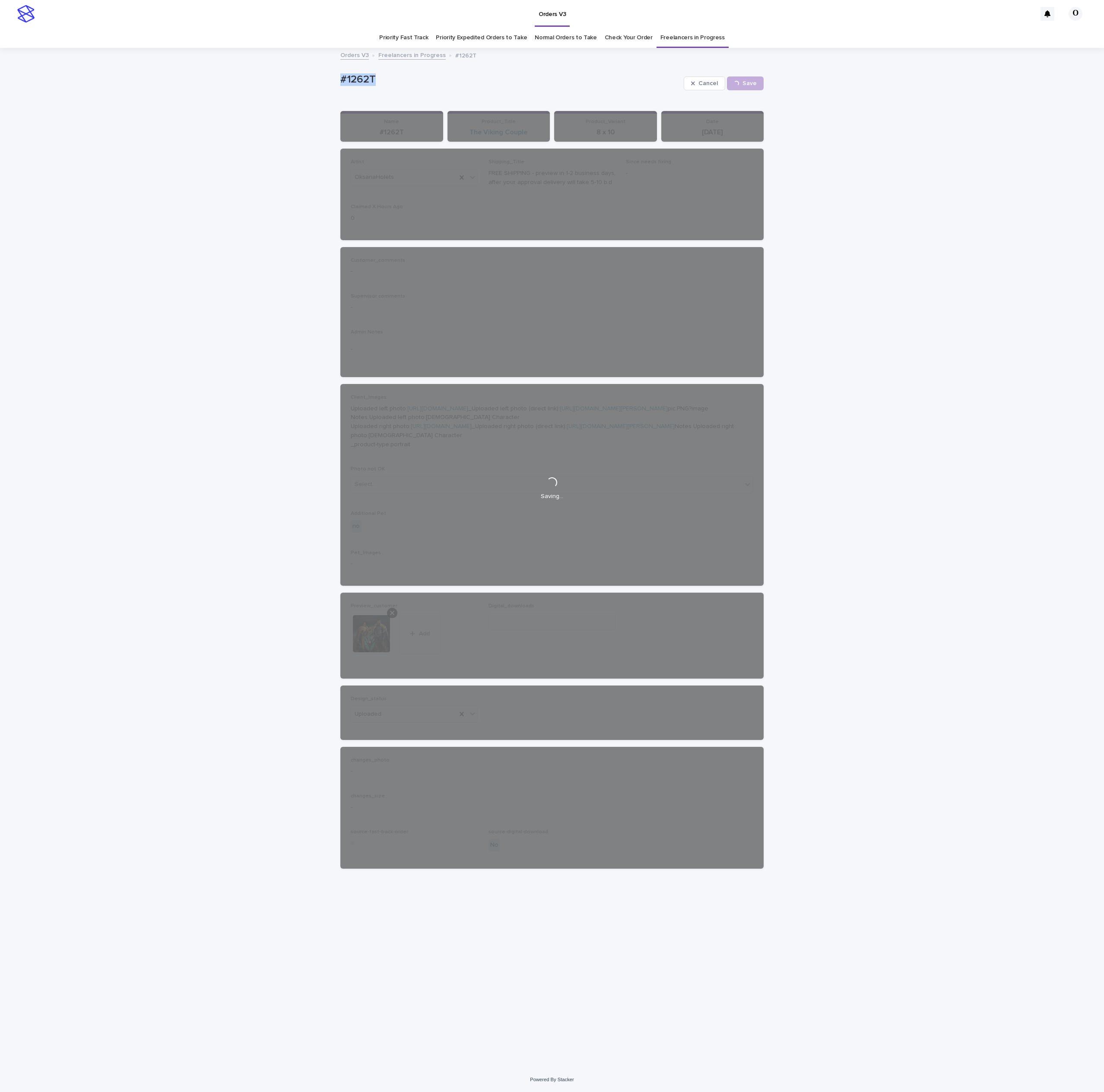
drag, startPoint x: 440, startPoint y: 81, endPoint x: 325, endPoint y: 76, distance: 115.1
click at [325, 76] on div "Loading... Saving… Loading... Saving… #1262T Cancel Save #1262T Cancel Loading.…" at bounding box center [552, 558] width 1104 height 1019
drag, startPoint x: 350, startPoint y: 76, endPoint x: 357, endPoint y: 76, distance: 7.0
copy p "#1262T"
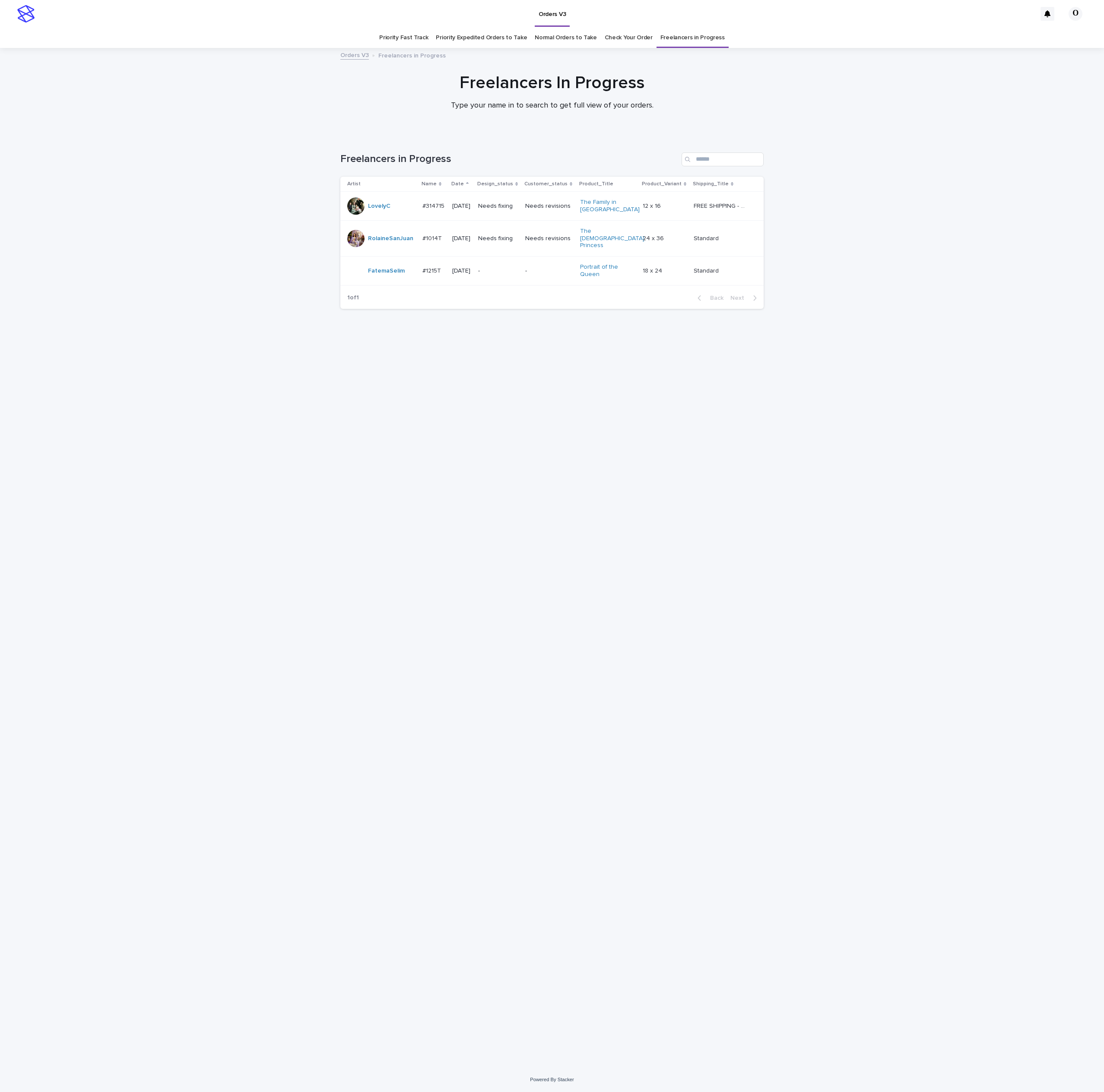
click at [844, 475] on div "Loading... Saving… Loading... Saving… Freelancers in Progress Artist Name Date …" at bounding box center [552, 601] width 1104 height 932
